Goal: Task Accomplishment & Management: Use online tool/utility

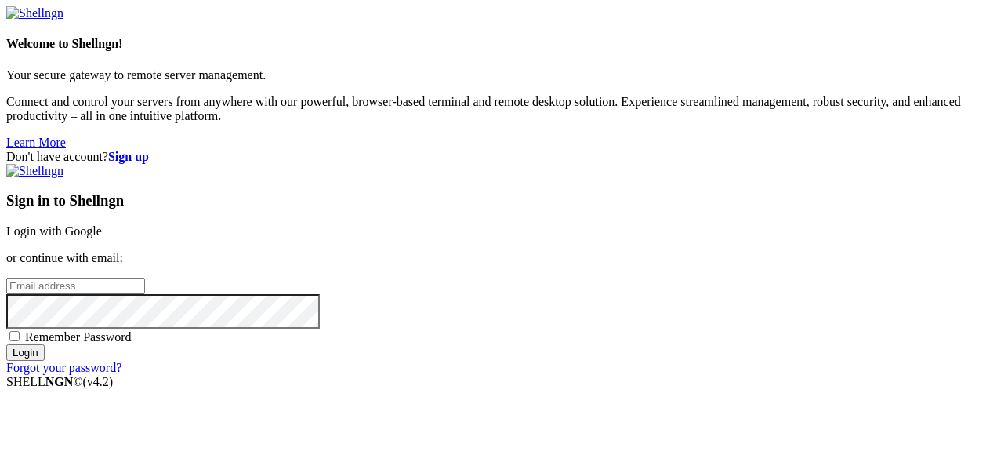
type input "q"
click at [45, 361] on input "Login" at bounding box center [25, 352] width 38 height 16
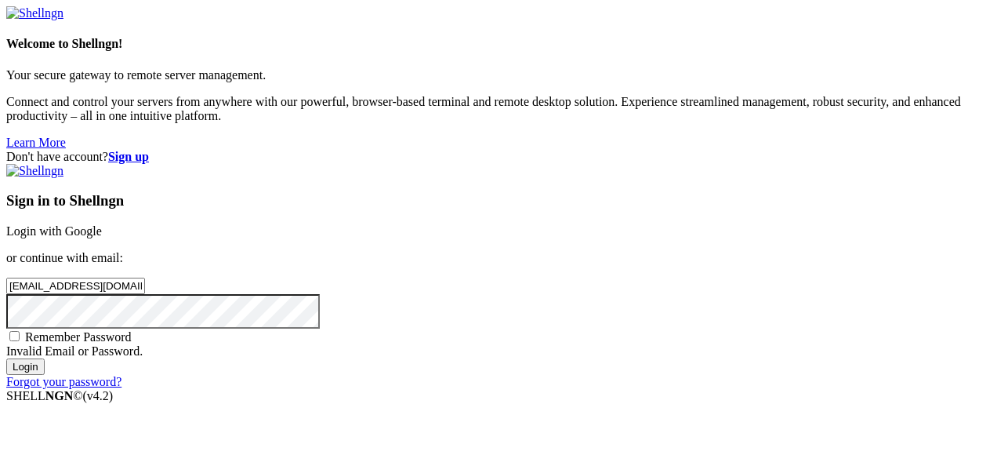
click at [45, 375] on input "Login" at bounding box center [25, 366] width 38 height 16
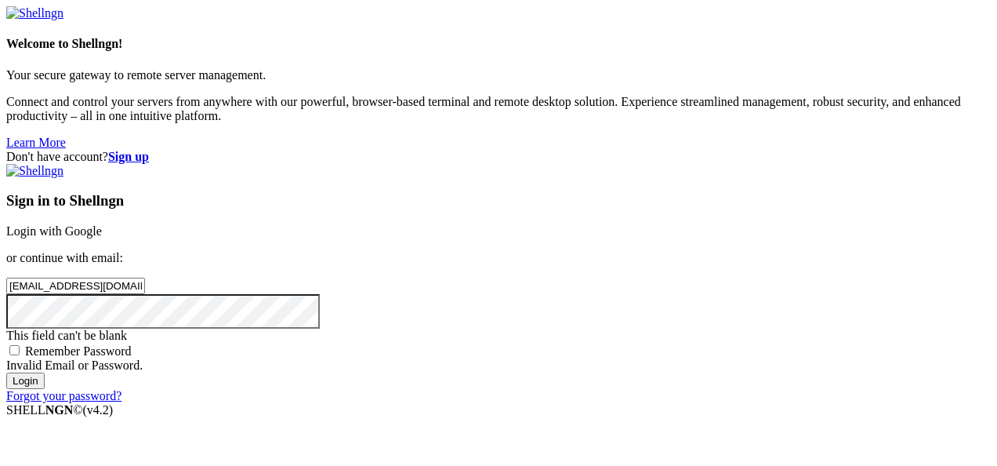
click at [145, 278] on input "[EMAIL_ADDRESS][DOMAIN_NAME]" at bounding box center [75, 286] width 139 height 16
type input "[EMAIL_ADDRESS][DOMAIN_NAME]"
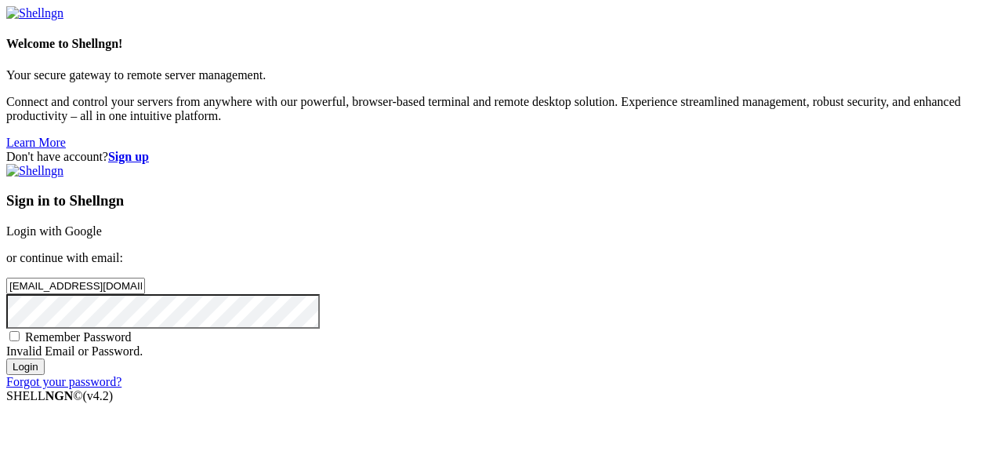
click at [45, 375] on input "Login" at bounding box center [25, 366] width 38 height 16
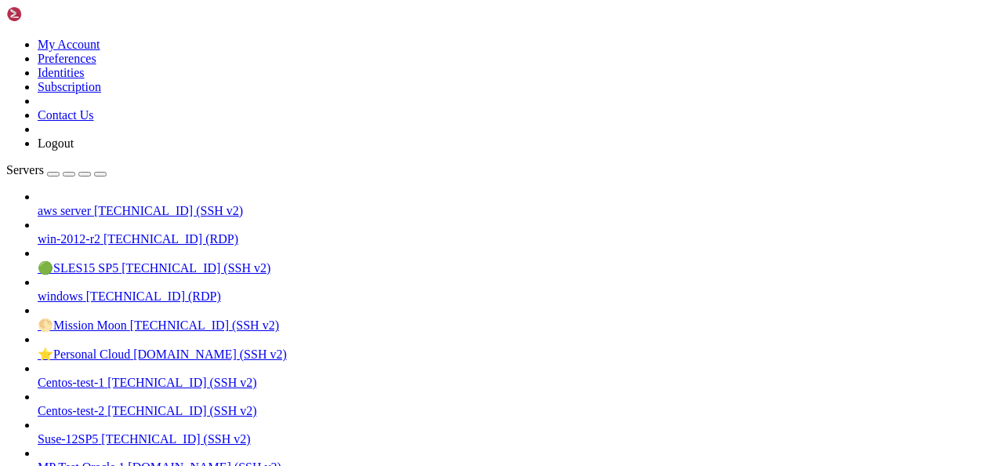
click at [100, 204] on span "[TECHNICAL_ID] (SSH v2)" at bounding box center [168, 210] width 149 height 13
click at [6, 38] on link at bounding box center [6, 38] width 0 height 0
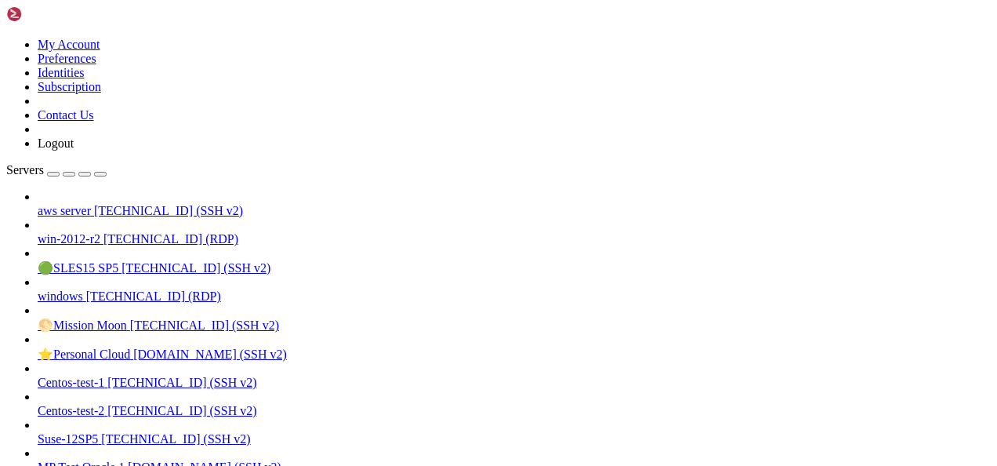
click at [74, 150] on link "Logout" at bounding box center [56, 142] width 36 height 13
